Goal: Task Accomplishment & Management: Manage account settings

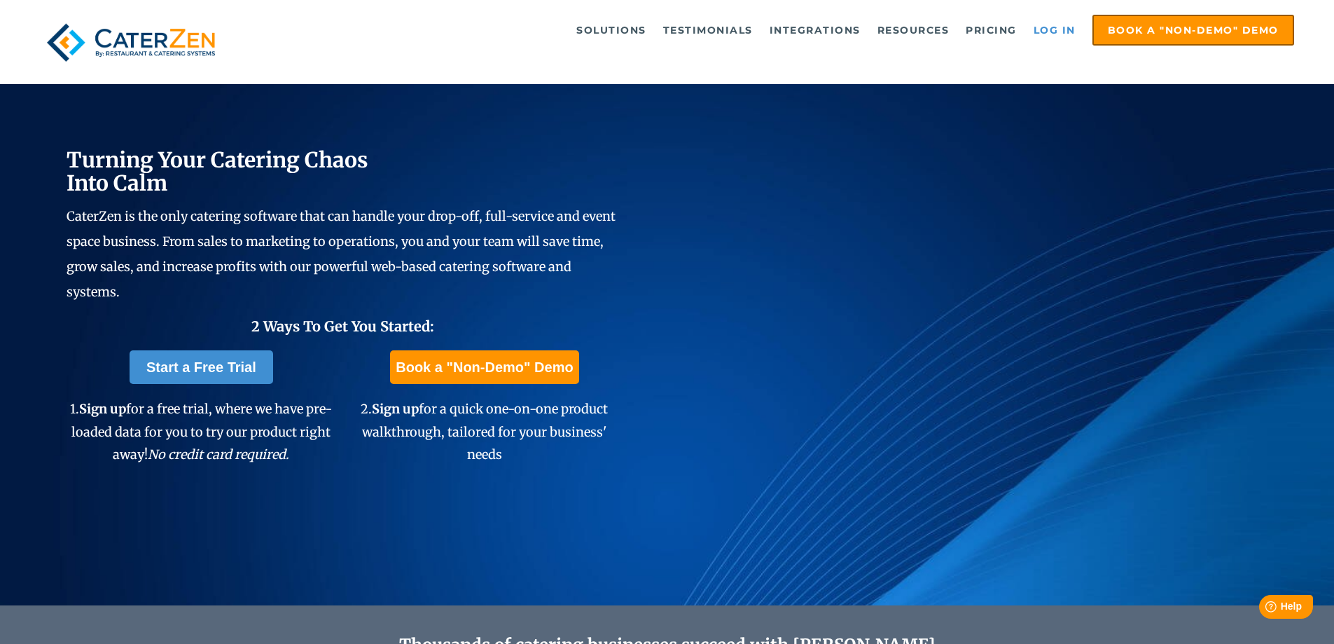
click at [1056, 33] on link "Log in" at bounding box center [1055, 30] width 56 height 28
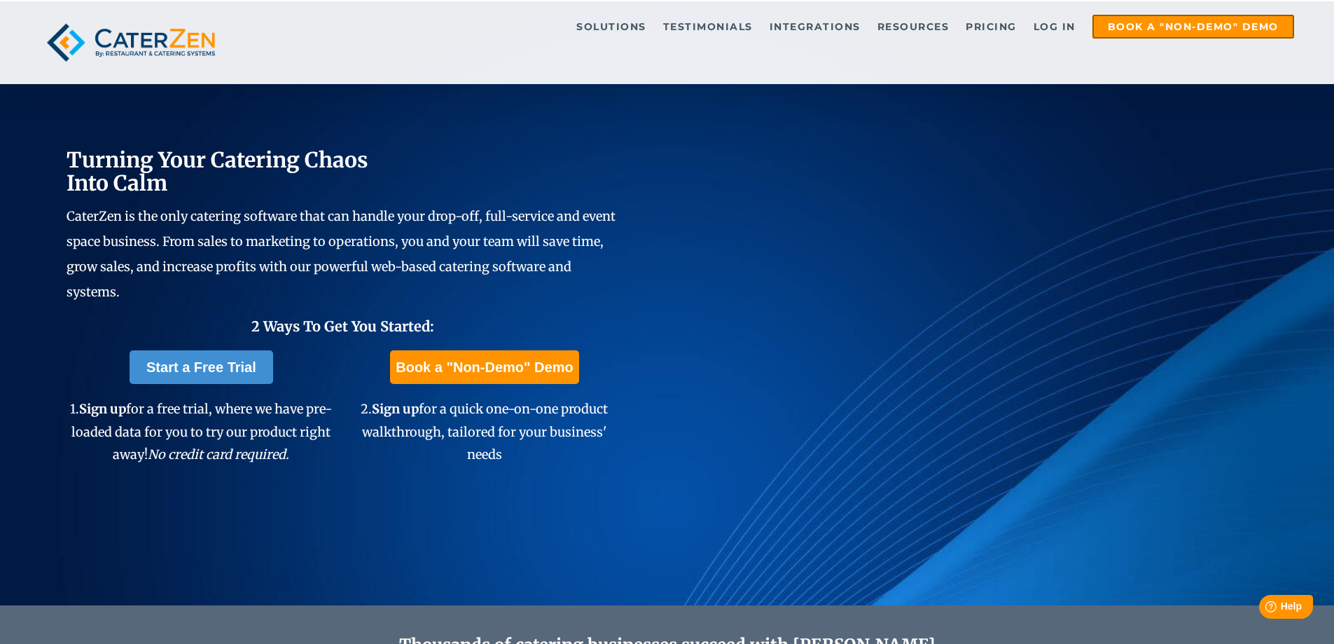
scroll to position [563, 0]
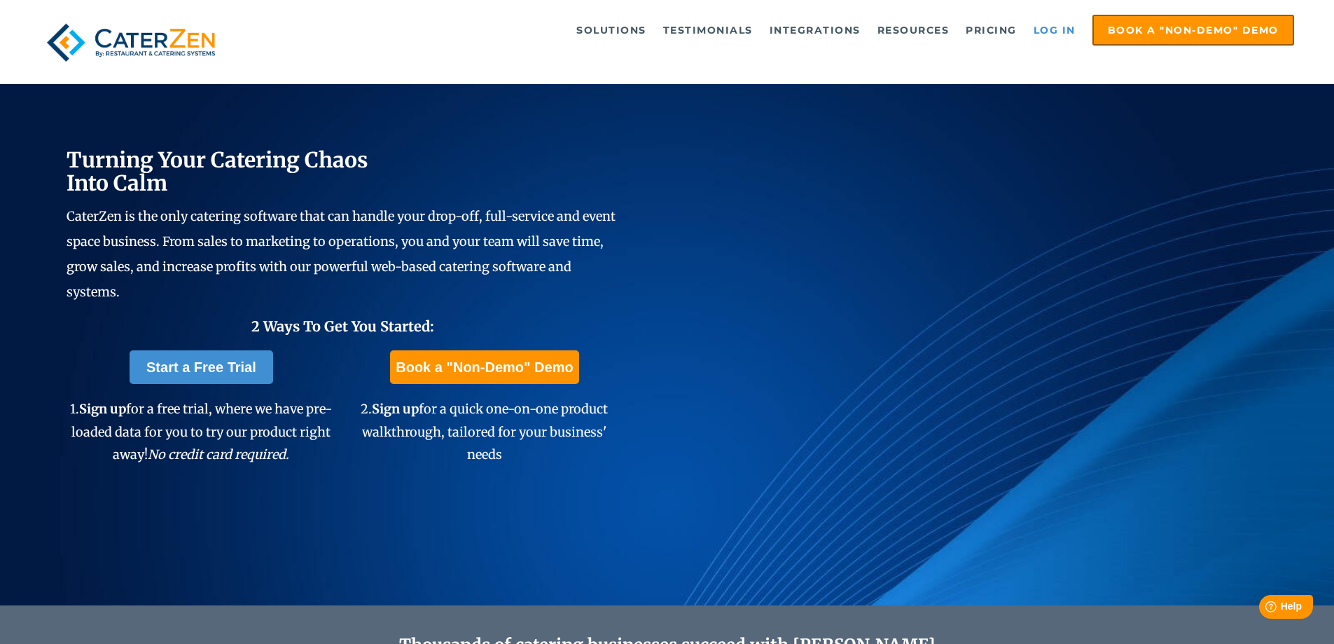
click at [1069, 24] on link "Log in" at bounding box center [1055, 30] width 56 height 28
